Goal: Find specific page/section: Find specific page/section

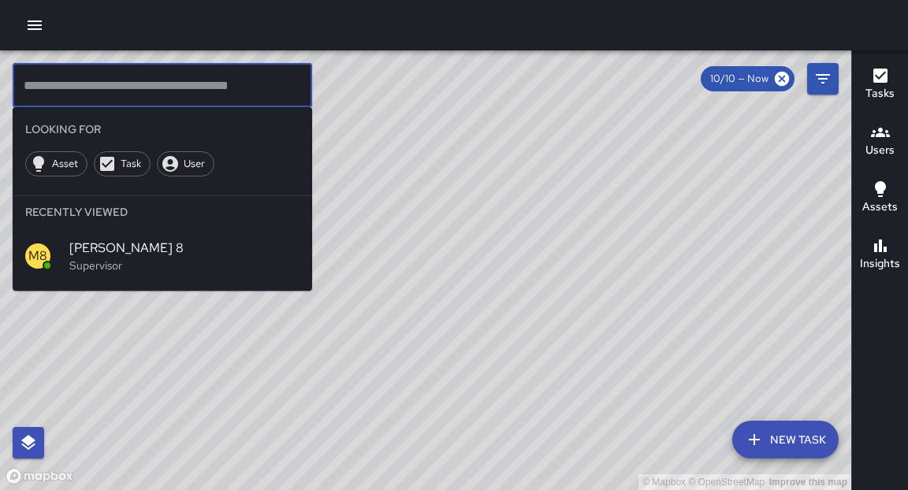
click at [32, 31] on icon "button" at bounding box center [34, 25] width 19 height 19
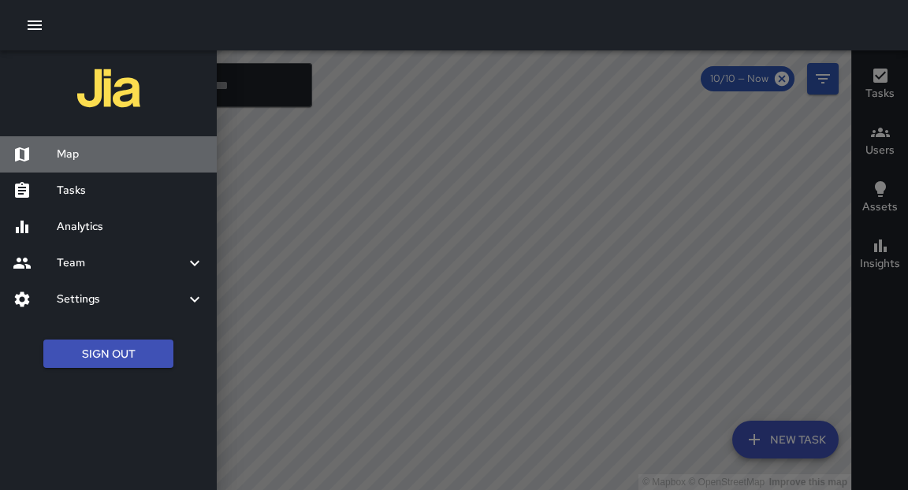
click at [61, 151] on h6 "Map" at bounding box center [130, 154] width 147 height 17
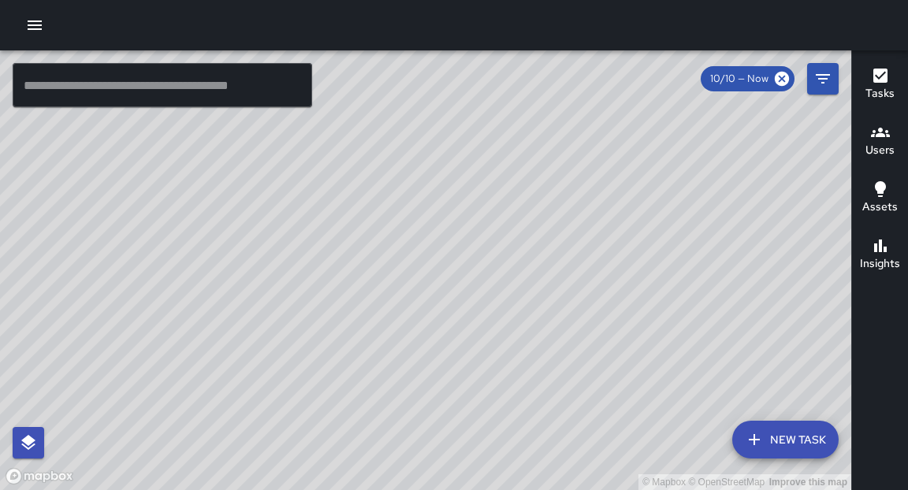
click at [375, 293] on div "© Mapbox © OpenStreetMap Improve this map" at bounding box center [425, 270] width 851 height 440
drag, startPoint x: 583, startPoint y: 346, endPoint x: 616, endPoint y: 351, distance: 33.4
click at [616, 351] on div "© Mapbox © OpenStreetMap Improve this map" at bounding box center [425, 270] width 851 height 440
click at [39, 19] on icon "button" at bounding box center [34, 25] width 19 height 19
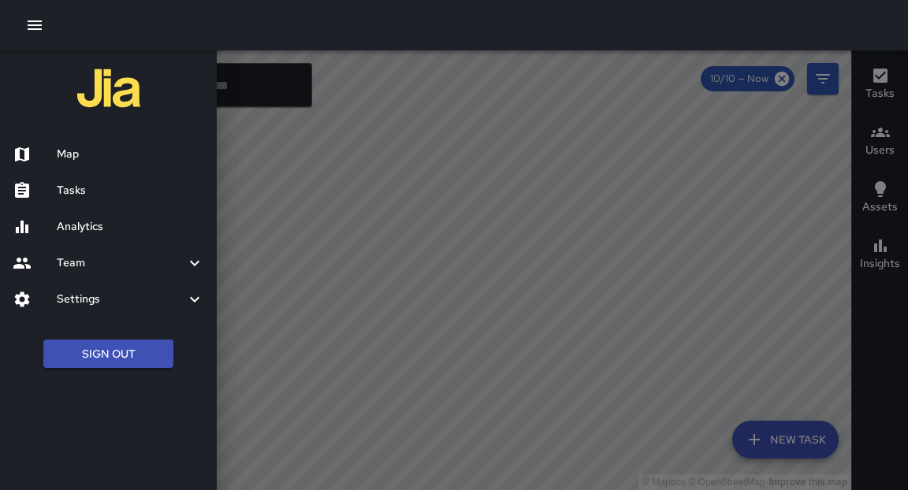
click at [62, 190] on h6 "Tasks" at bounding box center [130, 190] width 147 height 17
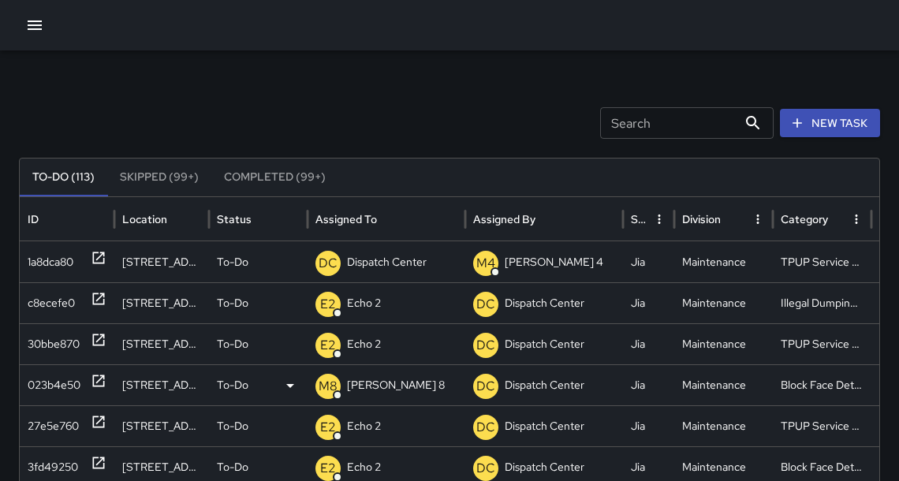
click at [99, 383] on icon at bounding box center [99, 381] width 16 height 16
